Goal: Find specific page/section: Find specific page/section

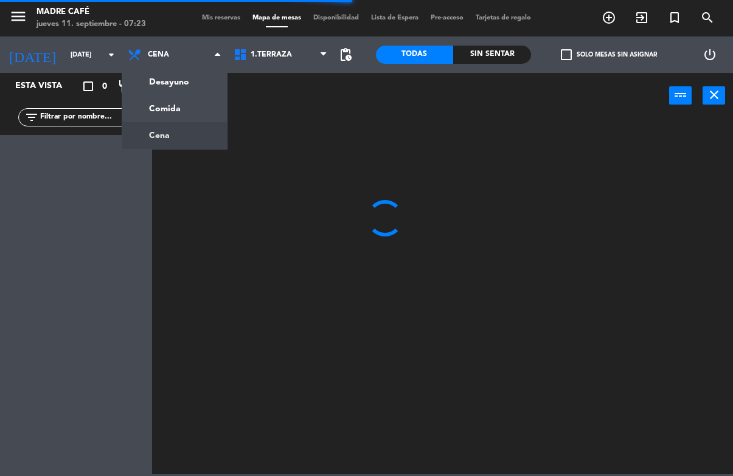
click at [204, 74] on ng-component "menu Madre Café [DATE] 11. septiembre - 07:23 Mis reservas Mapa de mesas Dispon…" at bounding box center [366, 237] width 733 height 474
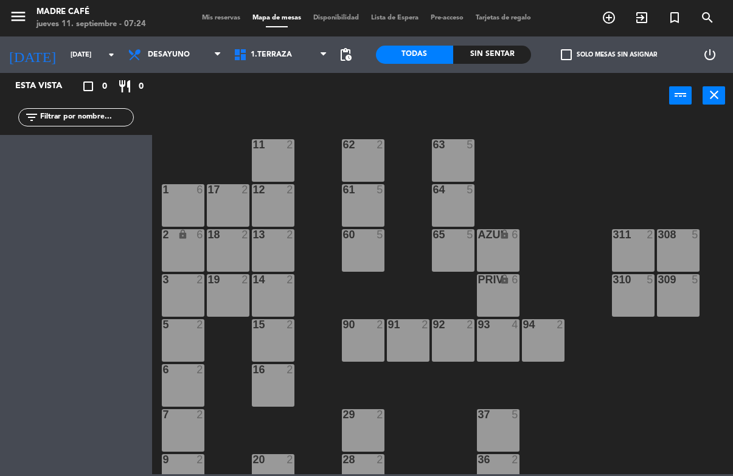
click at [152, 58] on span "Desayuno" at bounding box center [169, 54] width 42 height 9
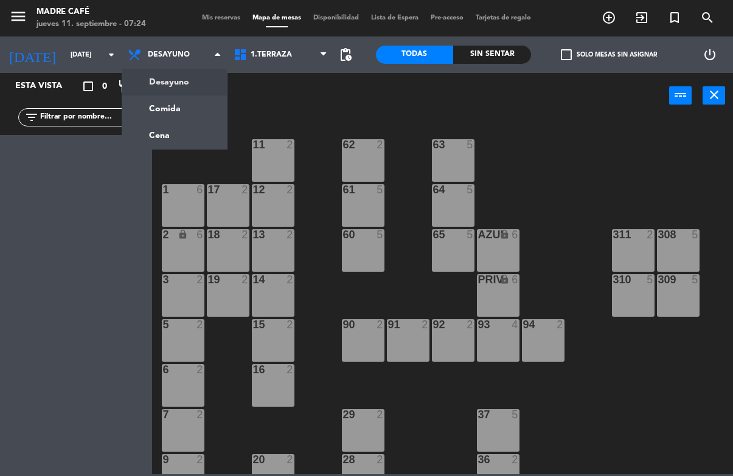
click at [194, 122] on ng-component "menu Madre Café [DATE] 11. septiembre - 07:24 Mis reservas Mapa de mesas Dispon…" at bounding box center [366, 237] width 733 height 474
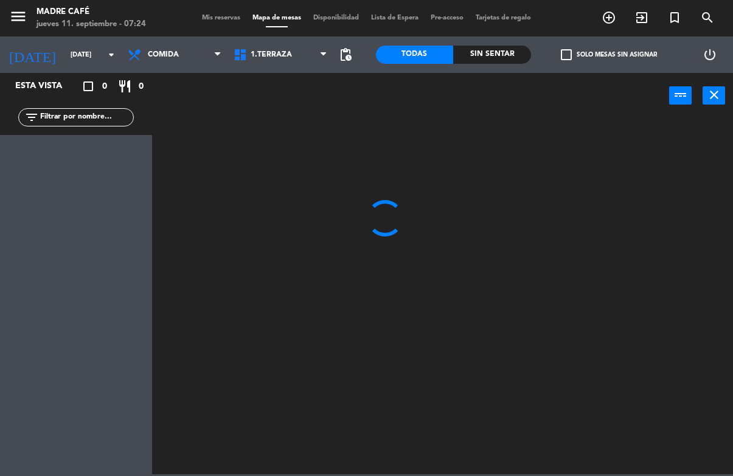
click at [160, 59] on span "Comida" at bounding box center [163, 54] width 31 height 9
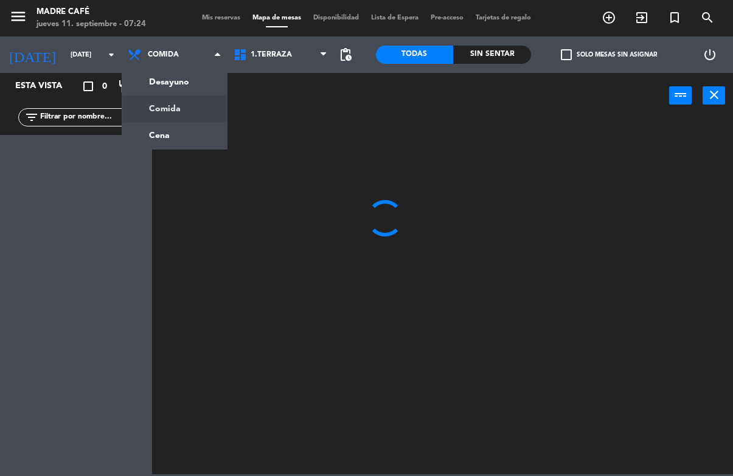
click at [191, 81] on ng-component "menu Madre Café [DATE] 11. septiembre - 07:24 Mis reservas Mapa de mesas Dispon…" at bounding box center [366, 237] width 733 height 474
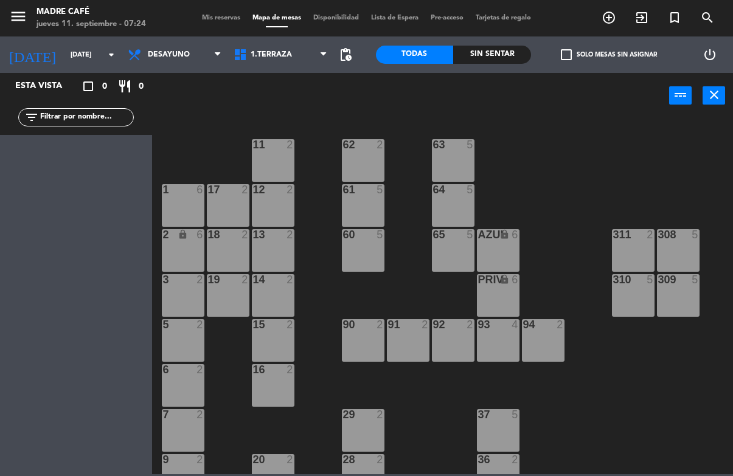
click at [185, 50] on span "Desayuno" at bounding box center [169, 54] width 42 height 9
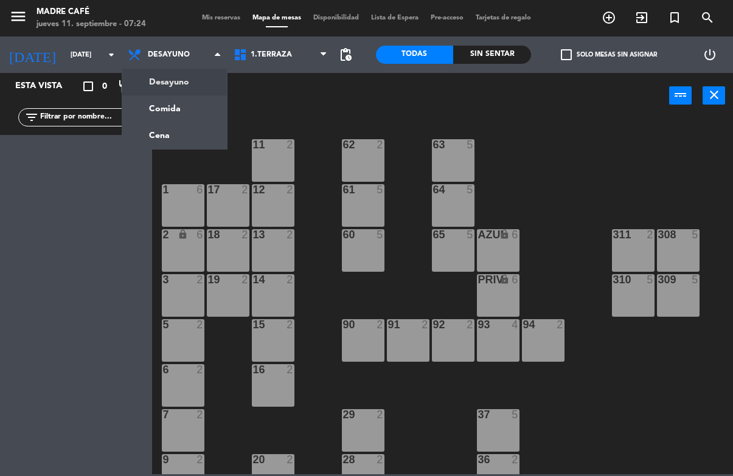
click at [67, 57] on input "[DATE]" at bounding box center [109, 55] width 91 height 20
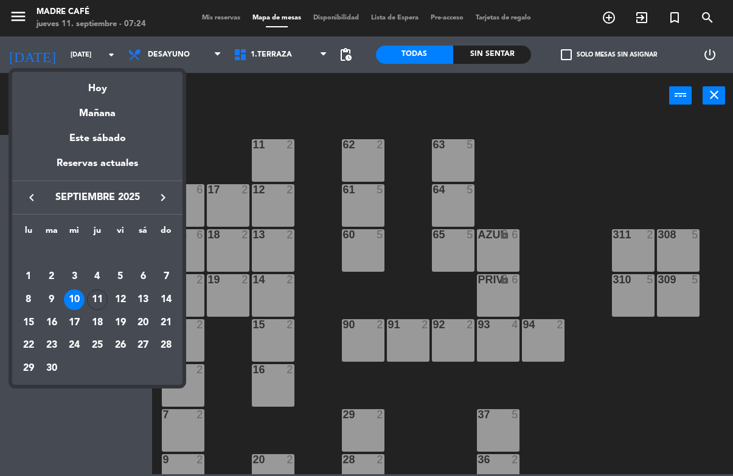
click at [105, 297] on div "11" at bounding box center [97, 299] width 21 height 21
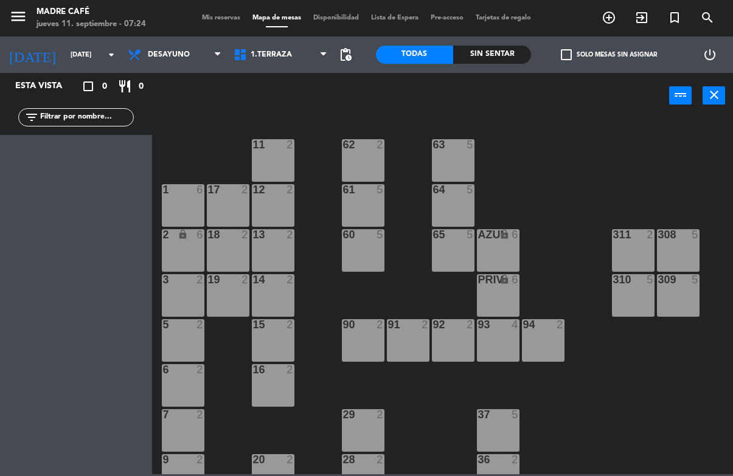
type input "[DEMOGRAPHIC_DATA][DATE]"
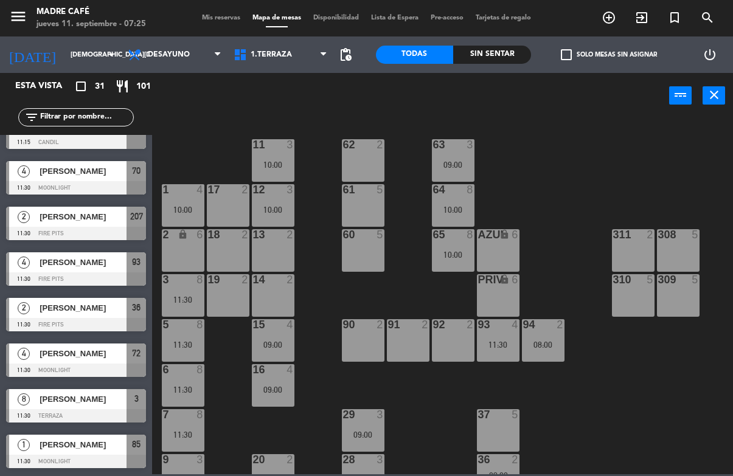
scroll to position [1074, 0]
click at [171, 52] on span "Desayuno" at bounding box center [169, 54] width 42 height 9
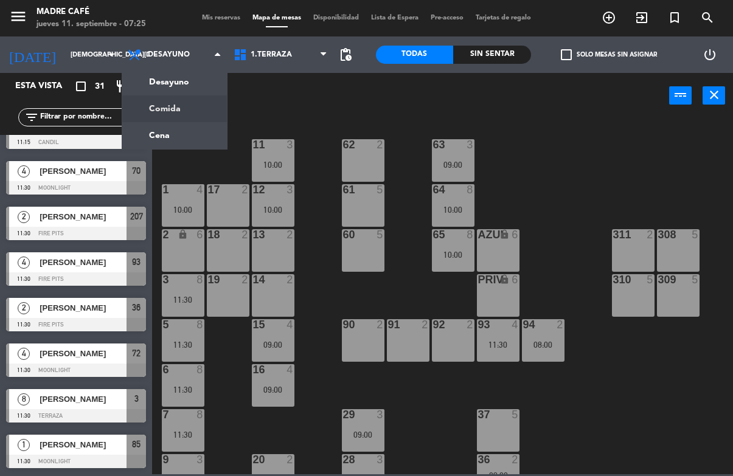
click at [198, 105] on ng-component "menu Madre Café [DATE] 11. septiembre - 07:25 Mis reservas Mapa de mesas Dispon…" at bounding box center [366, 237] width 733 height 474
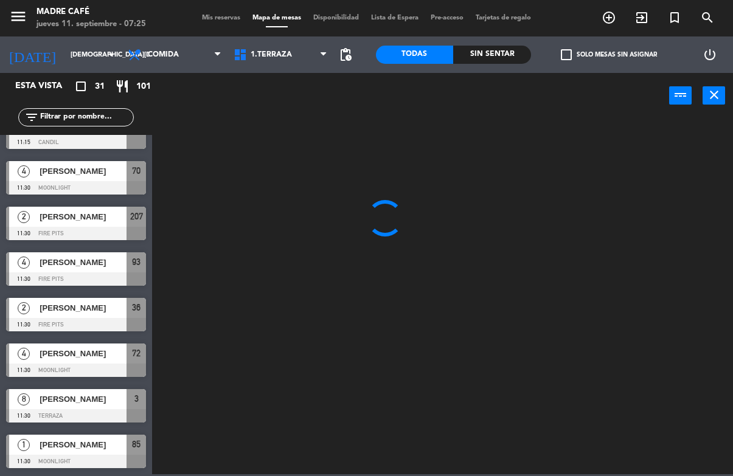
scroll to position [0, 0]
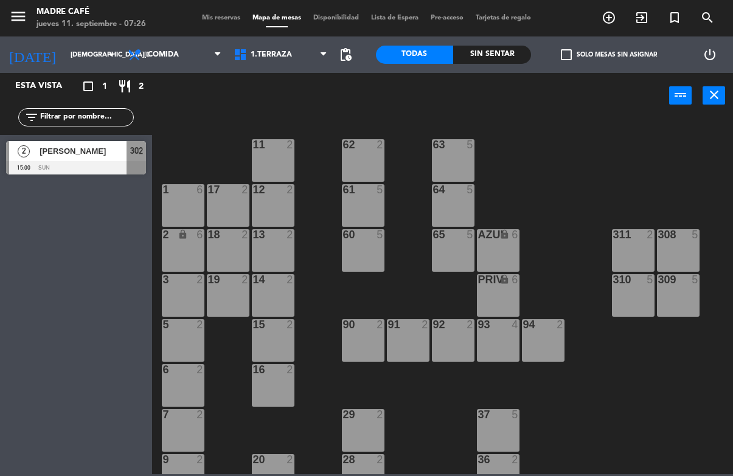
click at [175, 56] on span "Comida" at bounding box center [163, 54] width 31 height 9
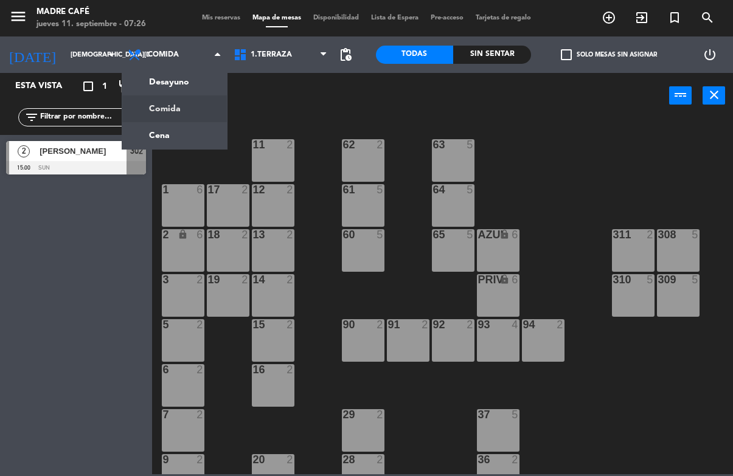
click at [185, 137] on ng-component "menu Madre Café [DATE] 11. septiembre - 07:26 Mis reservas Mapa de mesas Dispon…" at bounding box center [366, 237] width 733 height 474
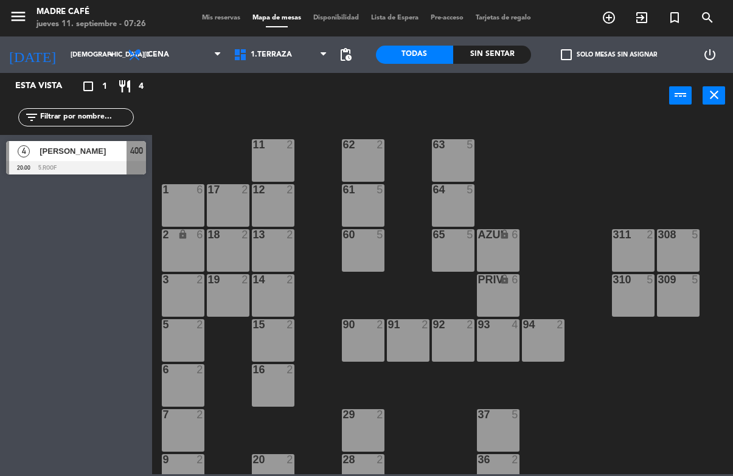
click at [176, 47] on span "Cena" at bounding box center [175, 54] width 106 height 27
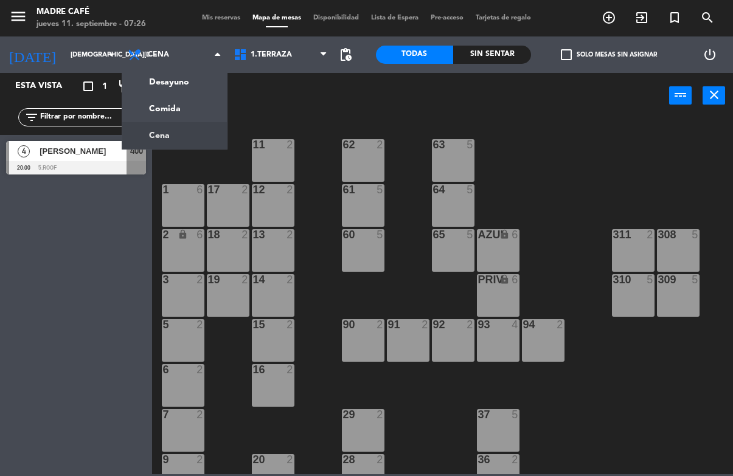
click at [198, 81] on ng-component "menu Madre Café [DATE] 11. septiembre - 07:26 Mis reservas Mapa de mesas Dispon…" at bounding box center [366, 237] width 733 height 474
